Goal: Transaction & Acquisition: Purchase product/service

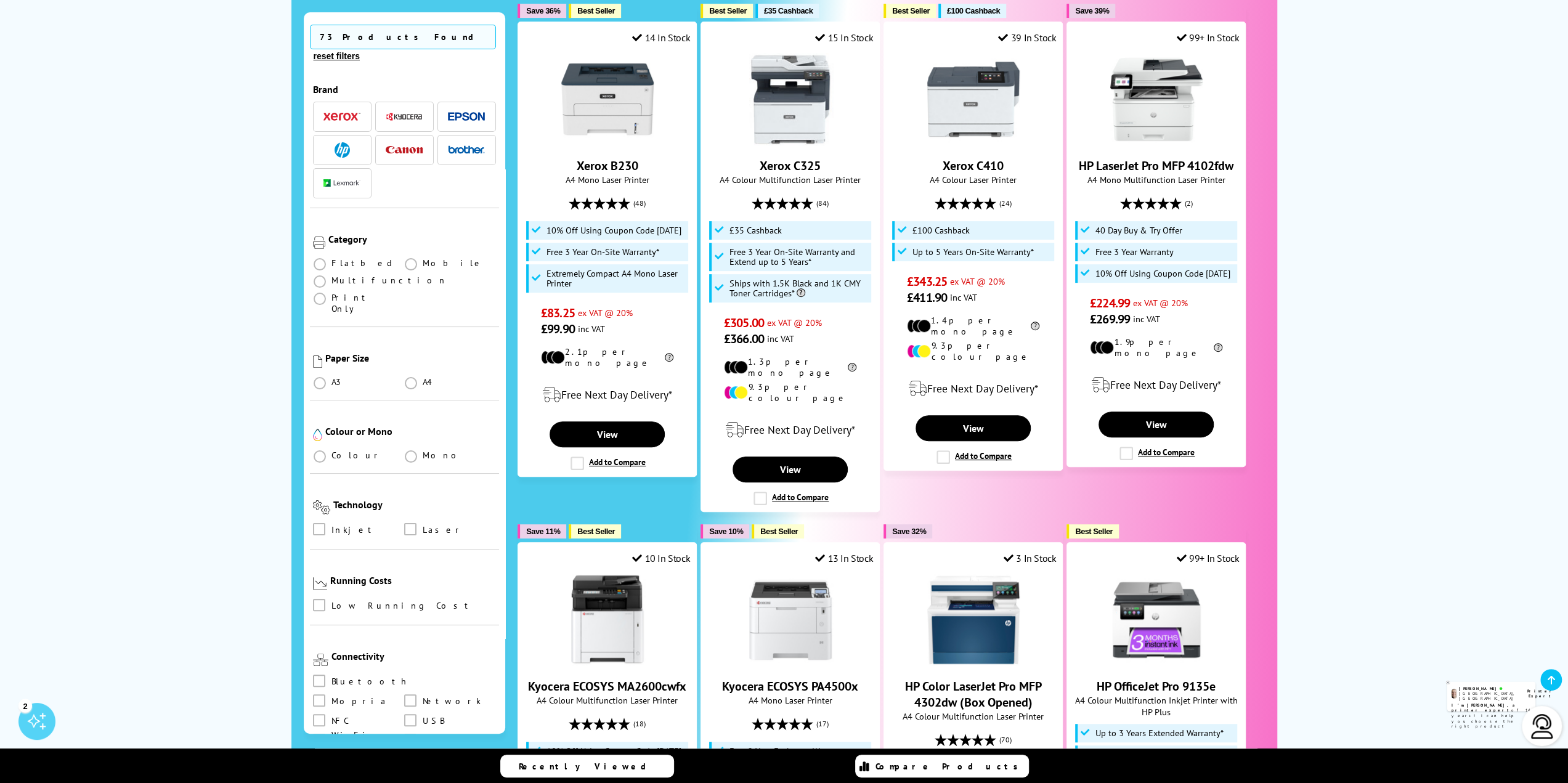
scroll to position [353, 0]
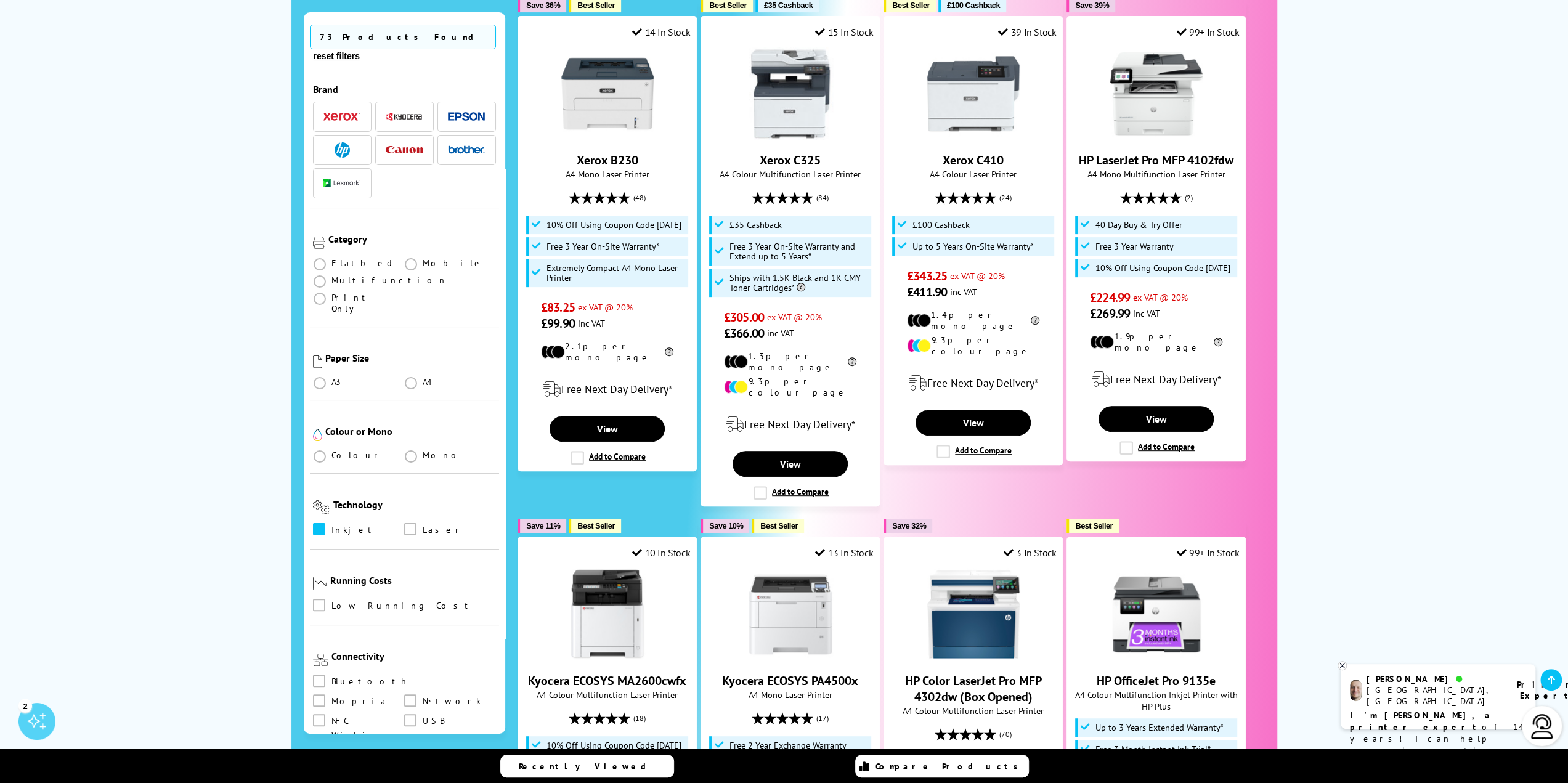
click at [316, 523] on span at bounding box center [319, 529] width 13 height 13
click at [331, 525] on input "checkbox" at bounding box center [331, 525] width 0 height 0
